Goal: Task Accomplishment & Management: Manage account settings

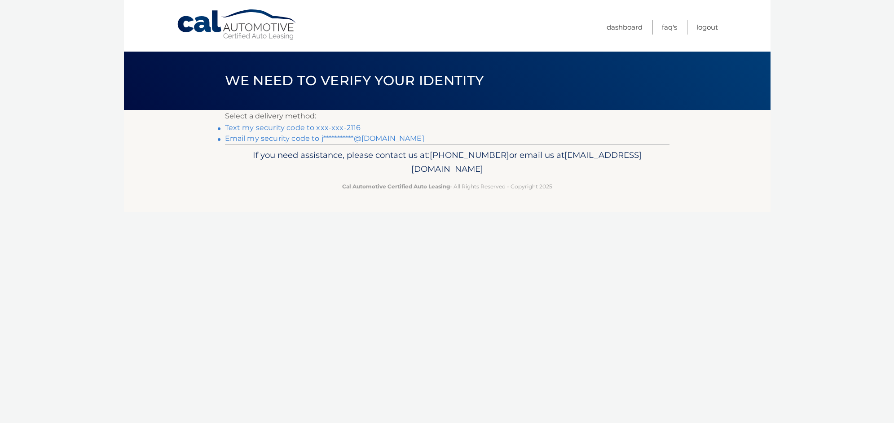
click at [594, 267] on div "Cal Automotive Menu Dashboard FAQ's Logout ×" at bounding box center [447, 211] width 646 height 423
click at [264, 127] on link "Text my security code to xxx-xxx-2116" at bounding box center [293, 127] width 136 height 9
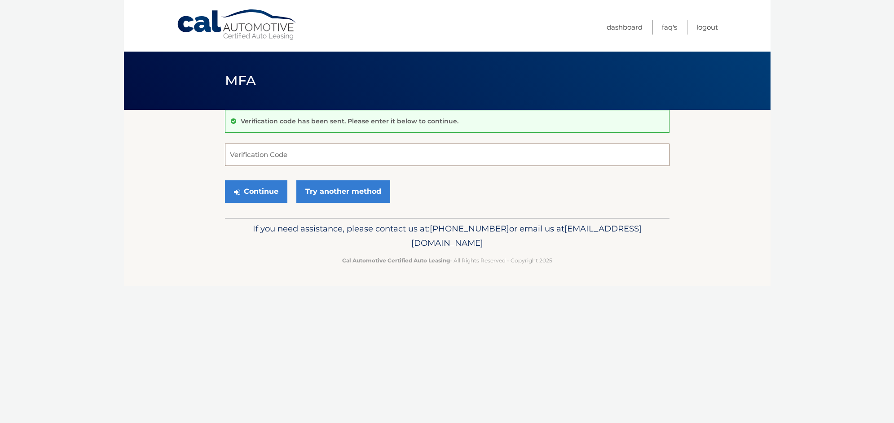
click at [315, 157] on input "Verification Code" at bounding box center [447, 155] width 444 height 22
type input "055108"
click at [242, 185] on button "Continue" at bounding box center [256, 191] width 62 height 22
